Goal: Find specific page/section: Find specific page/section

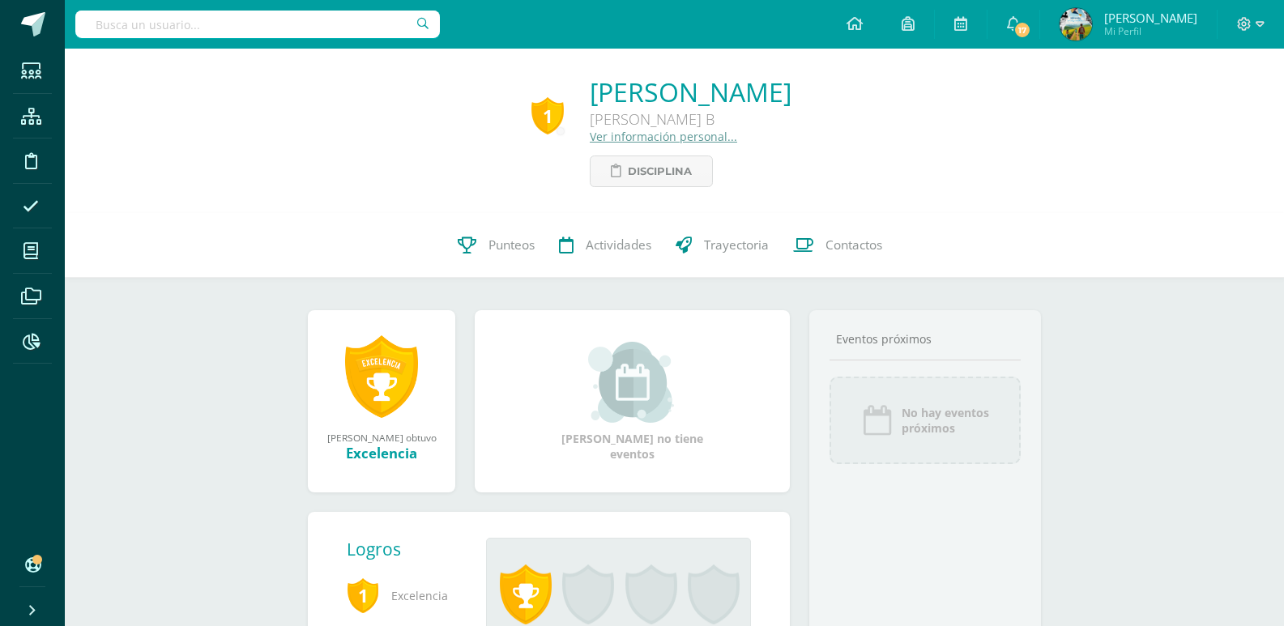
click at [250, 15] on input "text" at bounding box center [257, 25] width 365 height 28
paste input "[PERSON_NAME]"
type input "[PERSON_NAME]"
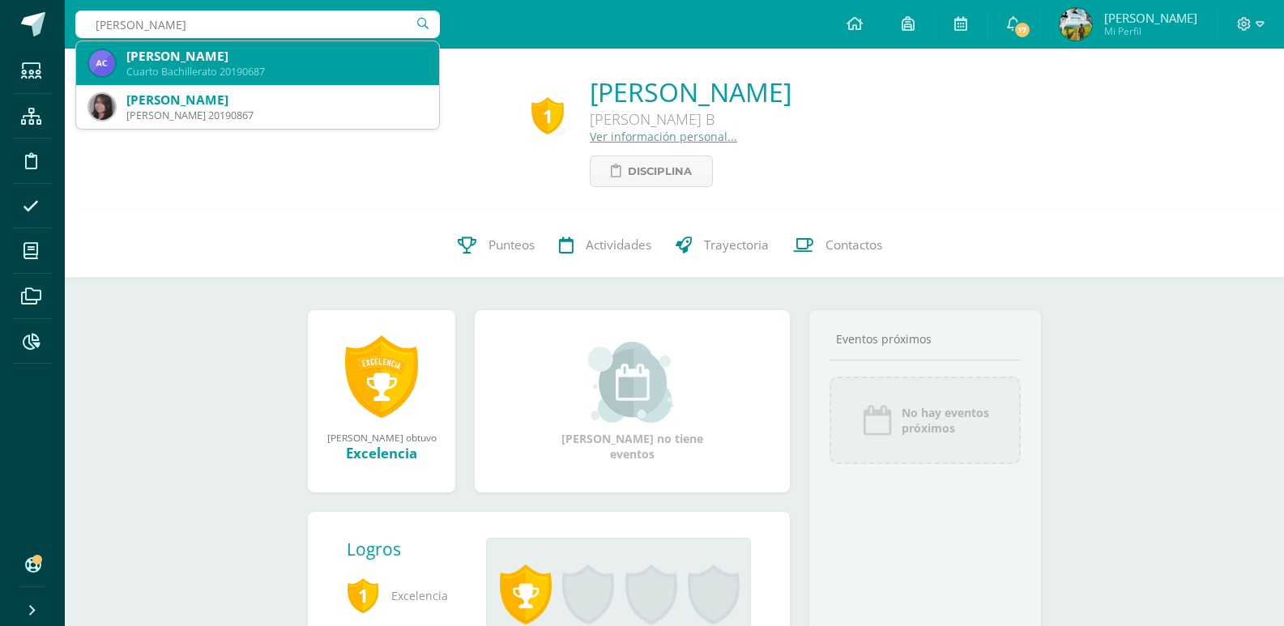
click at [256, 67] on div "Cuarto Bachillerato 20190687" at bounding box center [276, 72] width 300 height 14
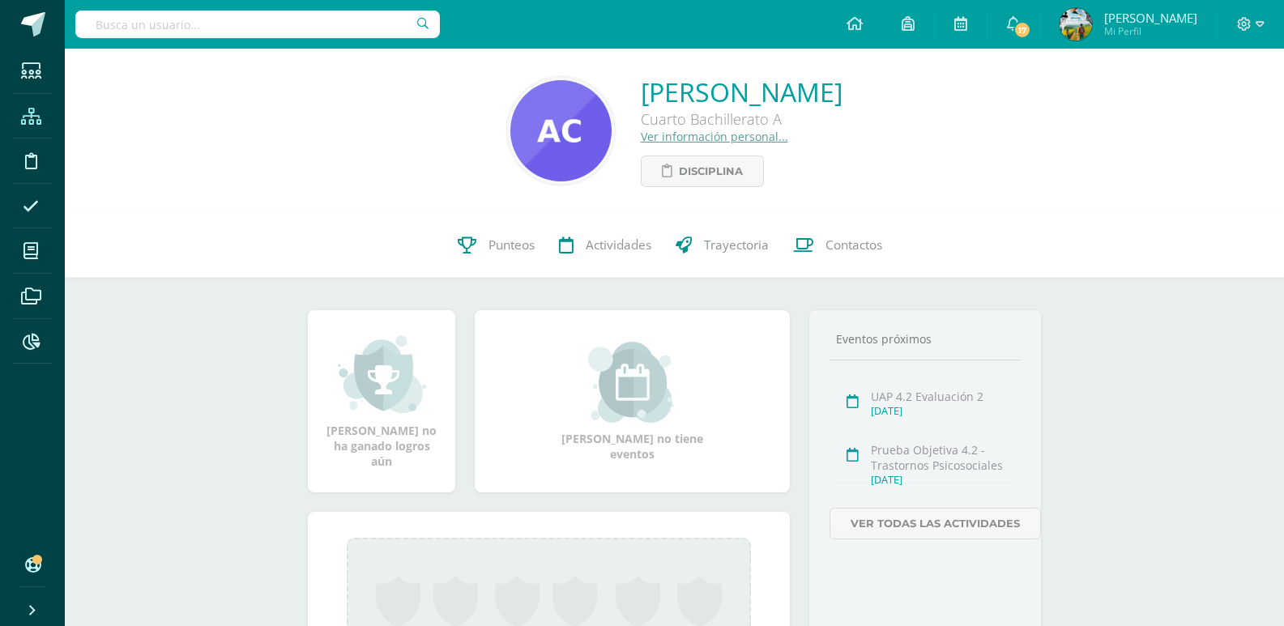
click at [37, 117] on icon at bounding box center [31, 117] width 20 height 16
